Goal: Transaction & Acquisition: Purchase product/service

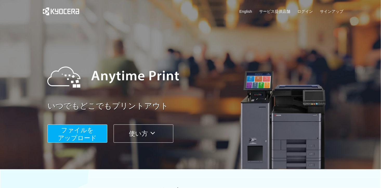
click at [74, 136] on span "ファイルを ​​アップロード" at bounding box center [77, 133] width 39 height 15
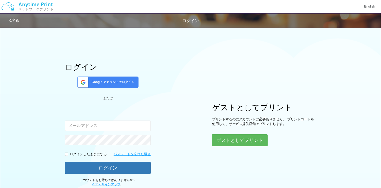
type input "[EMAIL_ADDRESS][DOMAIN_NAME]"
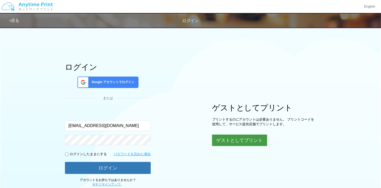
click at [224, 137] on button "ゲストとしてプリント" at bounding box center [239, 139] width 55 height 11
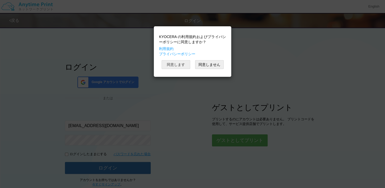
click at [178, 65] on button "同意します" at bounding box center [176, 64] width 29 height 9
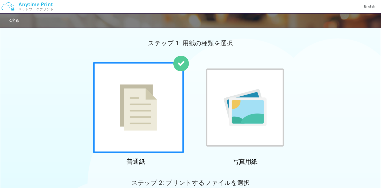
click at [215, 82] on div at bounding box center [245, 107] width 78 height 78
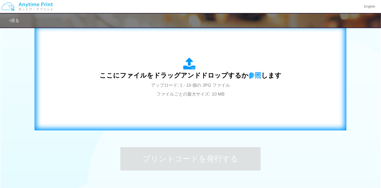
scroll to position [208, 0]
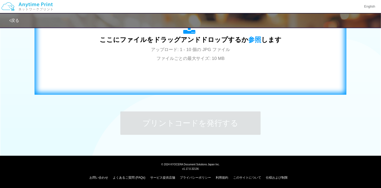
click at [214, 83] on div "ここにファイルをドラッグアンドドロップするか 参照 します アップロード: 1 - 10 個の JPG ファイル ファイルごとの最大サイズ: 10 MB" at bounding box center [190, 42] width 301 height 94
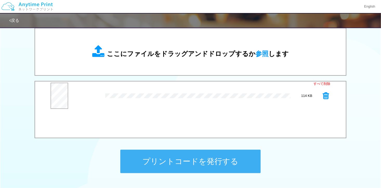
scroll to position [129, 0]
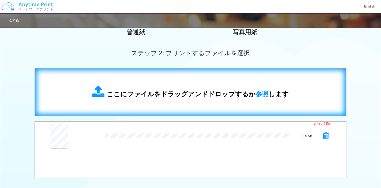
click at [160, 78] on div "ここにファイルをドラッグアンドドロップするか 参照 します" at bounding box center [190, 92] width 300 height 37
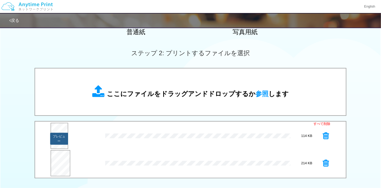
click at [59, 142] on button "プレビュー" at bounding box center [59, 138] width 18 height 12
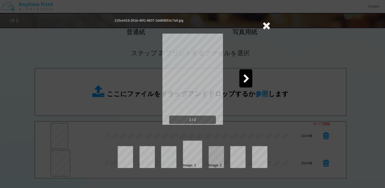
click at [244, 79] on icon at bounding box center [246, 78] width 6 height 9
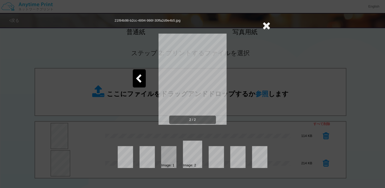
click at [266, 23] on icon at bounding box center [266, 25] width 8 height 10
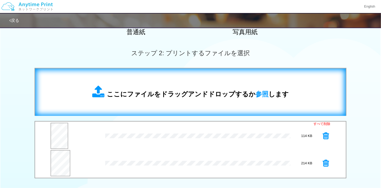
click at [188, 87] on div "ここにファイルをドラッグアンドドロップするか 参照 します" at bounding box center [190, 92] width 196 height 14
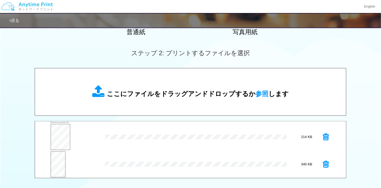
scroll to position [27, 0]
click at [59, 161] on button "プレビュー" at bounding box center [57, 166] width 16 height 12
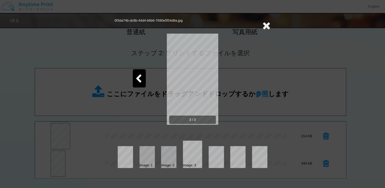
click at [264, 22] on icon at bounding box center [266, 25] width 8 height 10
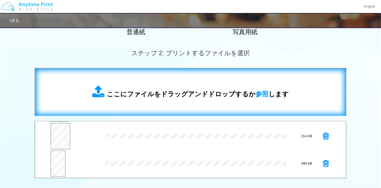
click at [215, 83] on div "ここにファイルをドラッグアンドドロップするか 参照 します" at bounding box center [190, 92] width 300 height 37
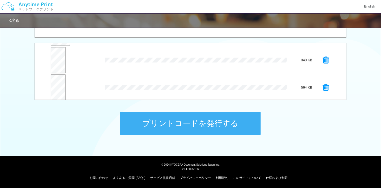
scroll to position [54, 0]
click at [59, 85] on button "プレビュー" at bounding box center [57, 88] width 16 height 12
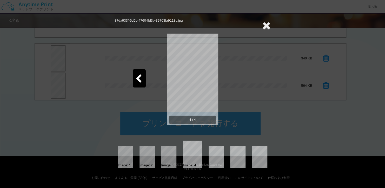
click at [265, 26] on icon at bounding box center [266, 25] width 8 height 10
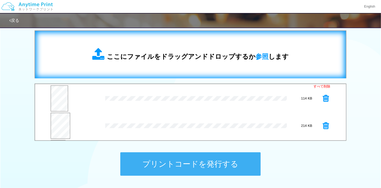
scroll to position [155, 0]
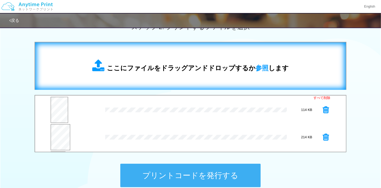
click at [186, 62] on div "ここにファイルをドラッグアンドドロップするか 参照 します" at bounding box center [190, 66] width 196 height 14
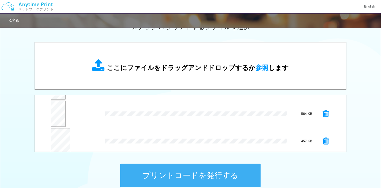
scroll to position [81, 0]
click at [59, 135] on button "プレビュー" at bounding box center [60, 140] width 19 height 12
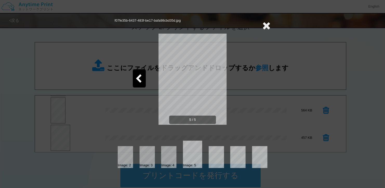
click at [269, 24] on icon at bounding box center [266, 25] width 8 height 10
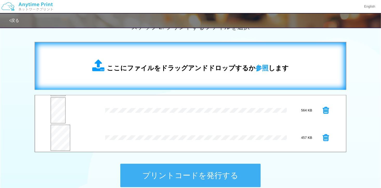
click at [216, 64] on span "ここにファイルをドラッグアンドドロップするか 参照 します" at bounding box center [198, 67] width 182 height 7
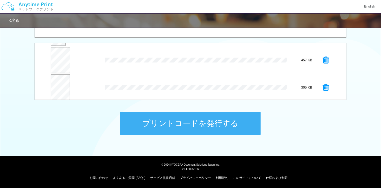
scroll to position [109, 0]
click at [56, 87] on button "プレビュー" at bounding box center [60, 88] width 19 height 12
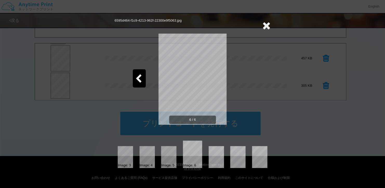
click at [269, 24] on icon at bounding box center [266, 25] width 8 height 10
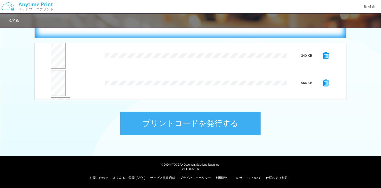
scroll to position [208, 0]
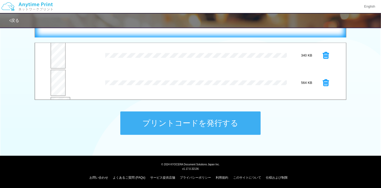
click at [204, 34] on div "ここにファイルをドラッグアンドドロップするか 参照 します" at bounding box center [191, 14] width 312 height 48
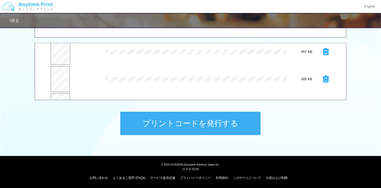
scroll to position [84, 0]
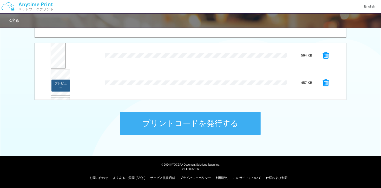
click at [61, 80] on button "プレビュー" at bounding box center [60, 85] width 19 height 12
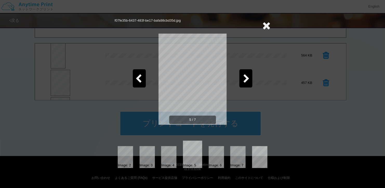
click at [245, 75] on icon at bounding box center [246, 78] width 6 height 9
click at [247, 74] on icon at bounding box center [246, 78] width 6 height 9
click at [129, 74] on div "7 / 7" at bounding box center [193, 83] width 156 height 104
click at [136, 77] on icon at bounding box center [138, 78] width 6 height 9
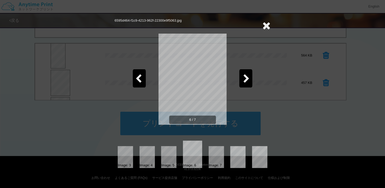
click at [136, 77] on icon at bounding box center [138, 78] width 6 height 9
click at [246, 75] on icon at bounding box center [246, 78] width 6 height 9
click at [139, 71] on div at bounding box center [139, 78] width 13 height 18
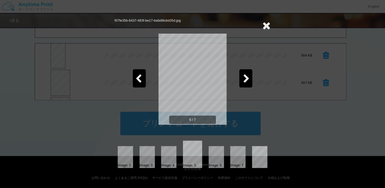
click at [139, 71] on div at bounding box center [139, 78] width 13 height 18
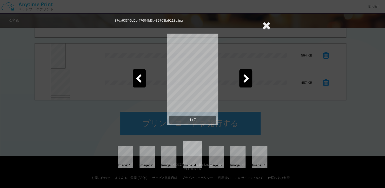
click at [139, 71] on div at bounding box center [139, 78] width 13 height 18
click at [267, 24] on icon at bounding box center [266, 25] width 8 height 10
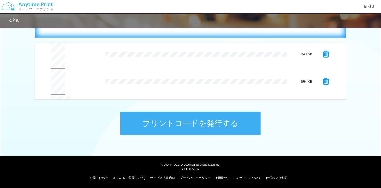
scroll to position [208, 0]
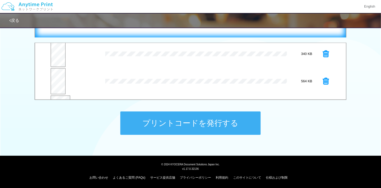
click at [232, 35] on div "ここにファイルをドラッグアンドドロップするか 参照 します" at bounding box center [191, 14] width 312 height 48
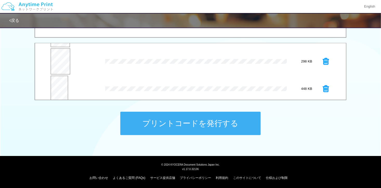
scroll to position [163, 0]
click at [61, 87] on button "プレビュー" at bounding box center [59, 88] width 18 height 12
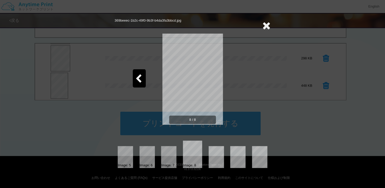
click at [267, 23] on icon at bounding box center [266, 25] width 8 height 10
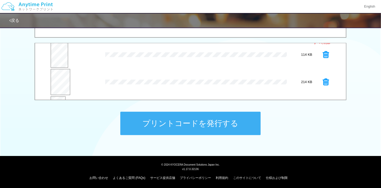
scroll to position [0, 0]
click at [53, 63] on button "プレビュー" at bounding box center [59, 61] width 18 height 12
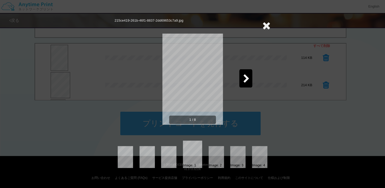
click at [246, 72] on div at bounding box center [245, 78] width 13 height 18
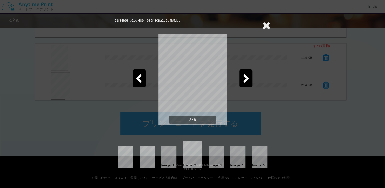
click at [246, 72] on div at bounding box center [245, 78] width 13 height 18
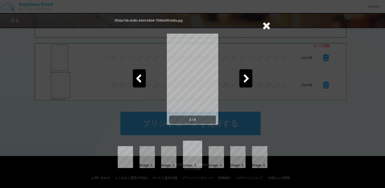
click at [246, 72] on div at bounding box center [245, 78] width 13 height 18
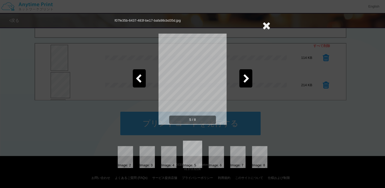
click at [246, 72] on div at bounding box center [245, 78] width 13 height 18
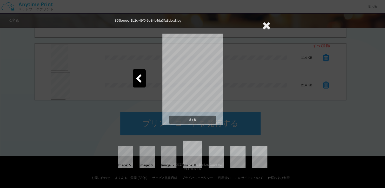
click at [263, 24] on icon at bounding box center [266, 25] width 8 height 10
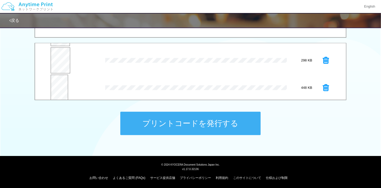
scroll to position [163, 0]
click at [323, 85] on icon at bounding box center [326, 86] width 6 height 8
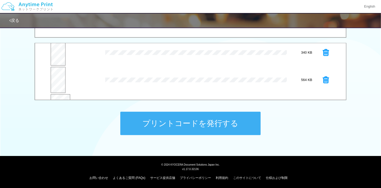
scroll to position [58, 0]
click at [57, 56] on button "プレビュー" at bounding box center [57, 57] width 16 height 12
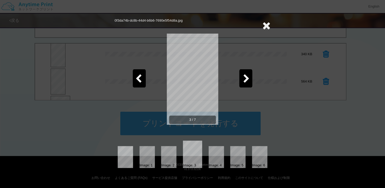
click at [249, 71] on div at bounding box center [245, 78] width 13 height 18
click at [263, 25] on icon at bounding box center [266, 25] width 8 height 10
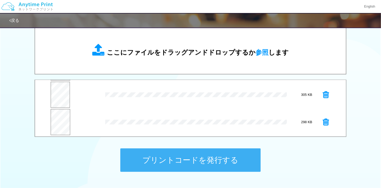
scroll to position [129, 0]
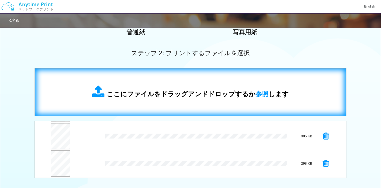
click at [132, 90] on span "ここにファイルをドラッグアンドドロップするか 参照 します" at bounding box center [198, 93] width 182 height 7
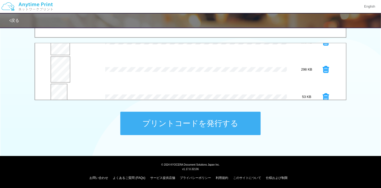
scroll to position [163, 0]
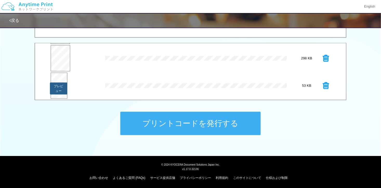
click at [61, 89] on button "プレビュー" at bounding box center [58, 88] width 17 height 12
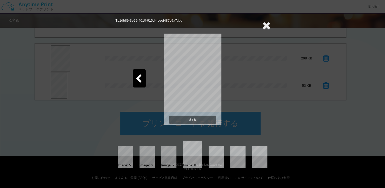
click at [141, 76] on icon at bounding box center [138, 78] width 6 height 9
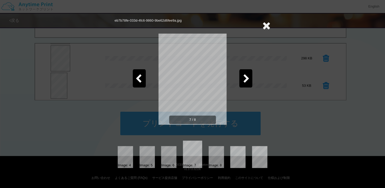
click at [141, 76] on icon at bounding box center [138, 78] width 6 height 9
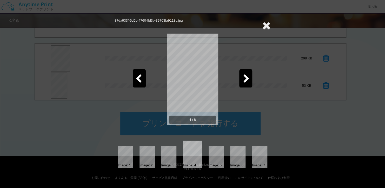
click at [141, 76] on icon at bounding box center [138, 78] width 6 height 9
click at [268, 25] on icon at bounding box center [266, 25] width 8 height 10
